Goal: Task Accomplishment & Management: Manage account settings

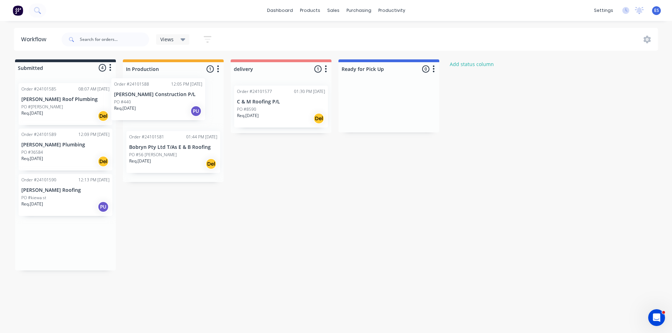
drag, startPoint x: 34, startPoint y: 151, endPoint x: 129, endPoint y: 101, distance: 107.0
click at [129, 101] on div "Submitted 4 Status colour #273444 hex #273444 Save Cancel Summaries Total order…" at bounding box center [325, 164] width 660 height 211
click at [20, 9] on img at bounding box center [18, 10] width 10 height 10
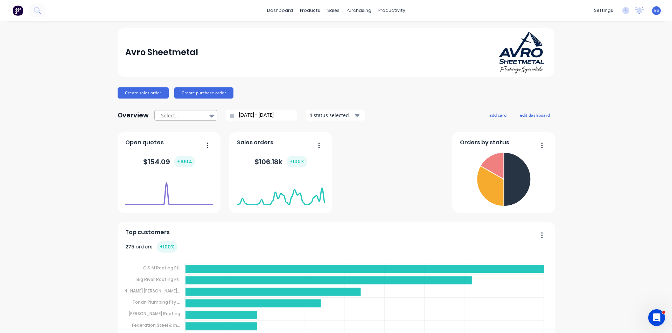
drag, startPoint x: 478, startPoint y: 117, endPoint x: 192, endPoint y: 116, distance: 285.9
drag, startPoint x: 192, startPoint y: 116, endPoint x: 394, endPoint y: 13, distance: 227.4
click at [394, 13] on div "productivity" at bounding box center [392, 10] width 34 height 10
click at [409, 29] on link "Workflow" at bounding box center [416, 33] width 93 height 14
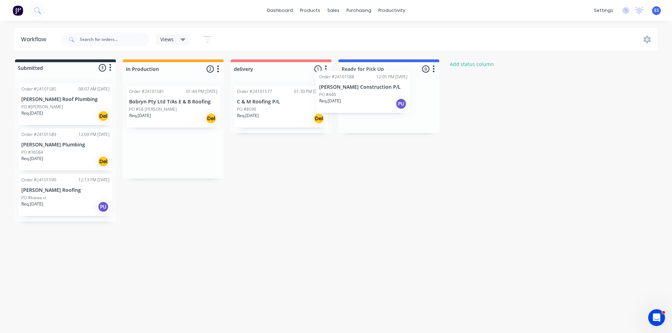
drag, startPoint x: 163, startPoint y: 171, endPoint x: 355, endPoint y: 111, distance: 201.3
click at [355, 111] on div "Submitted 3 Status colour #273444 hex #273444 Save Cancel Summaries Total order…" at bounding box center [325, 140] width 660 height 162
click at [19, 7] on img at bounding box center [18, 10] width 10 height 10
